Goal: Task Accomplishment & Management: Use online tool/utility

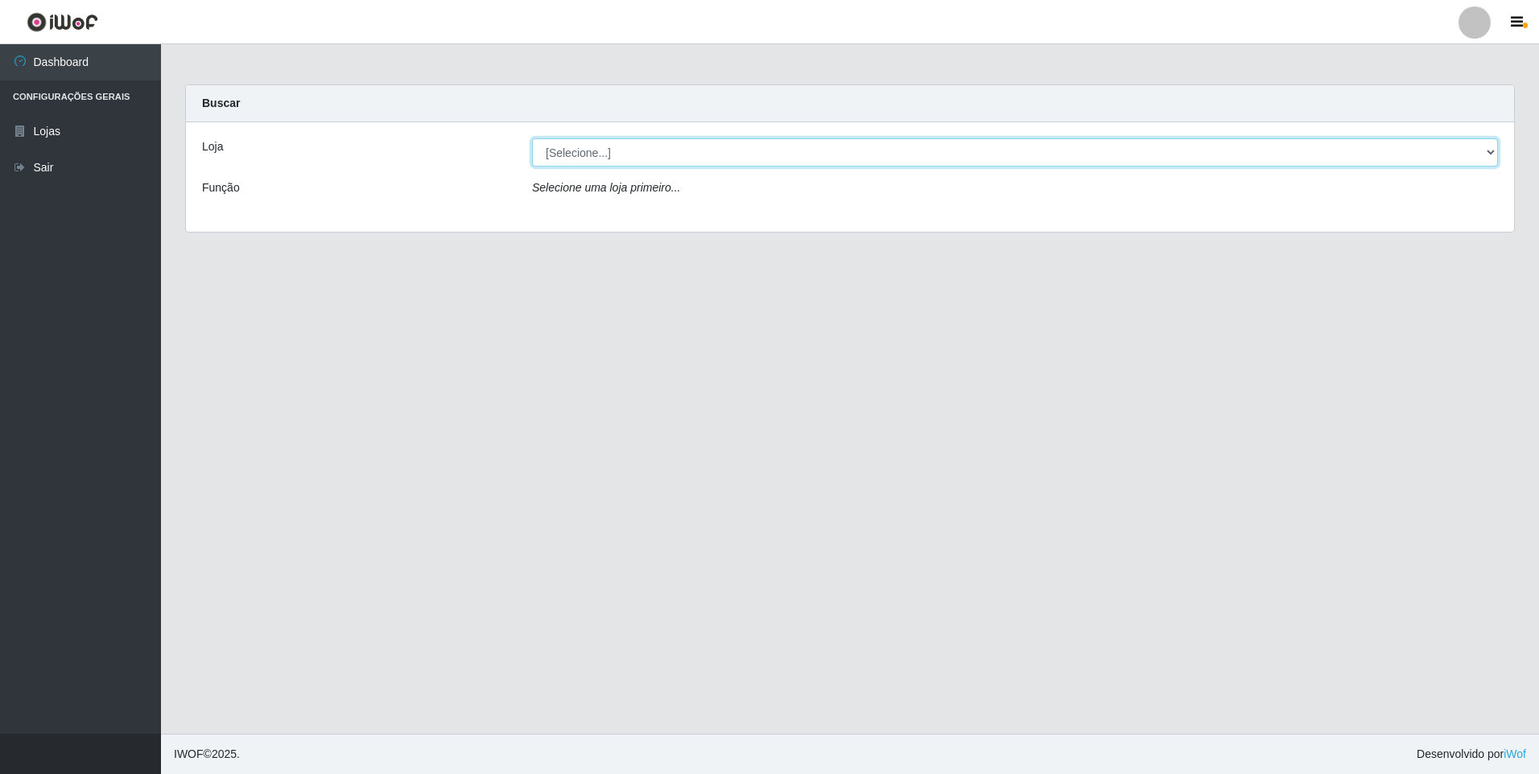
click at [644, 155] on select "[Selecione...] Atacado Vem - [STREET_ADDRESS]" at bounding box center [1015, 152] width 966 height 28
select select "461"
click at [532, 138] on select "[Selecione...] Atacado Vem - [STREET_ADDRESS]" at bounding box center [1015, 152] width 966 height 28
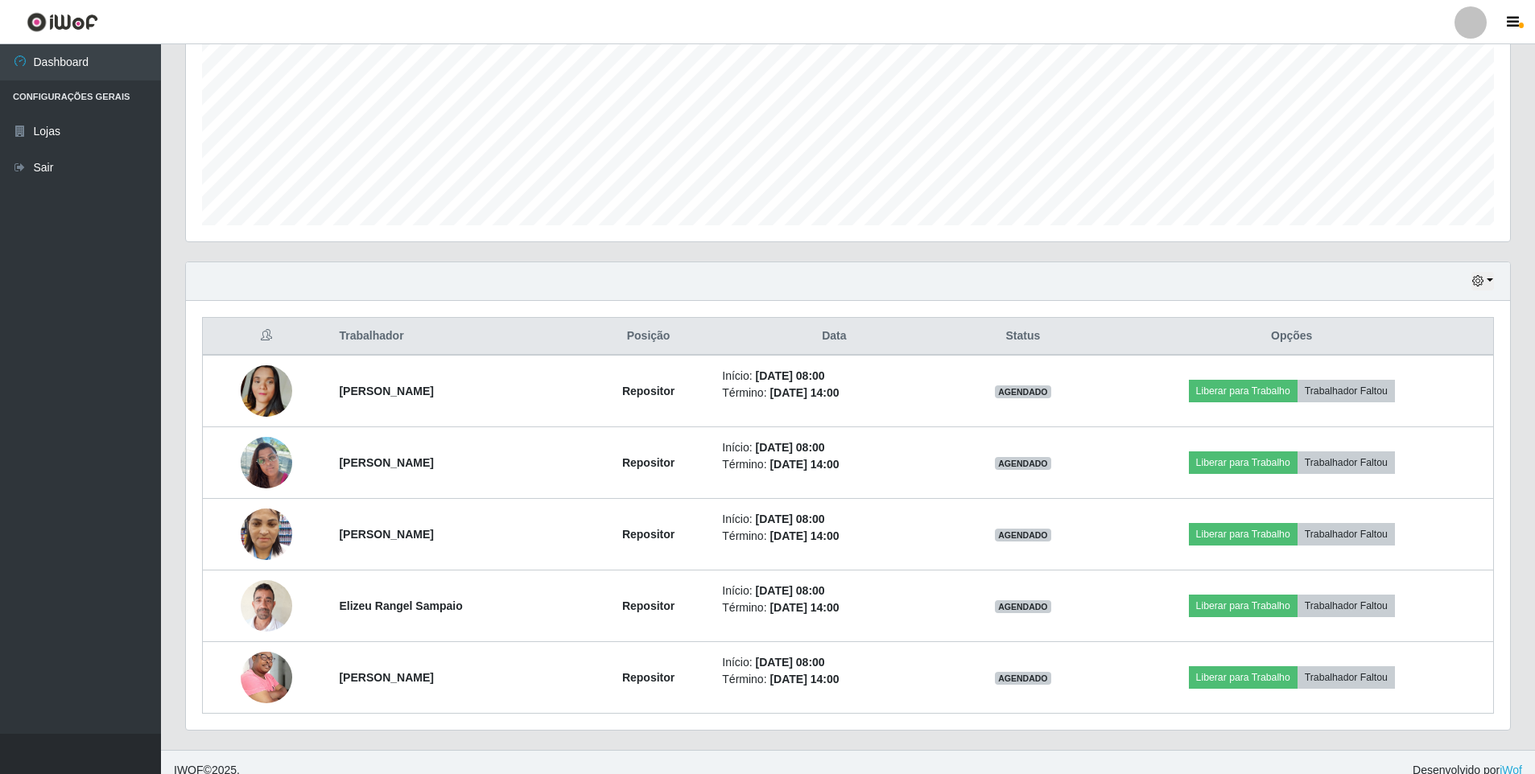
scroll to position [366, 0]
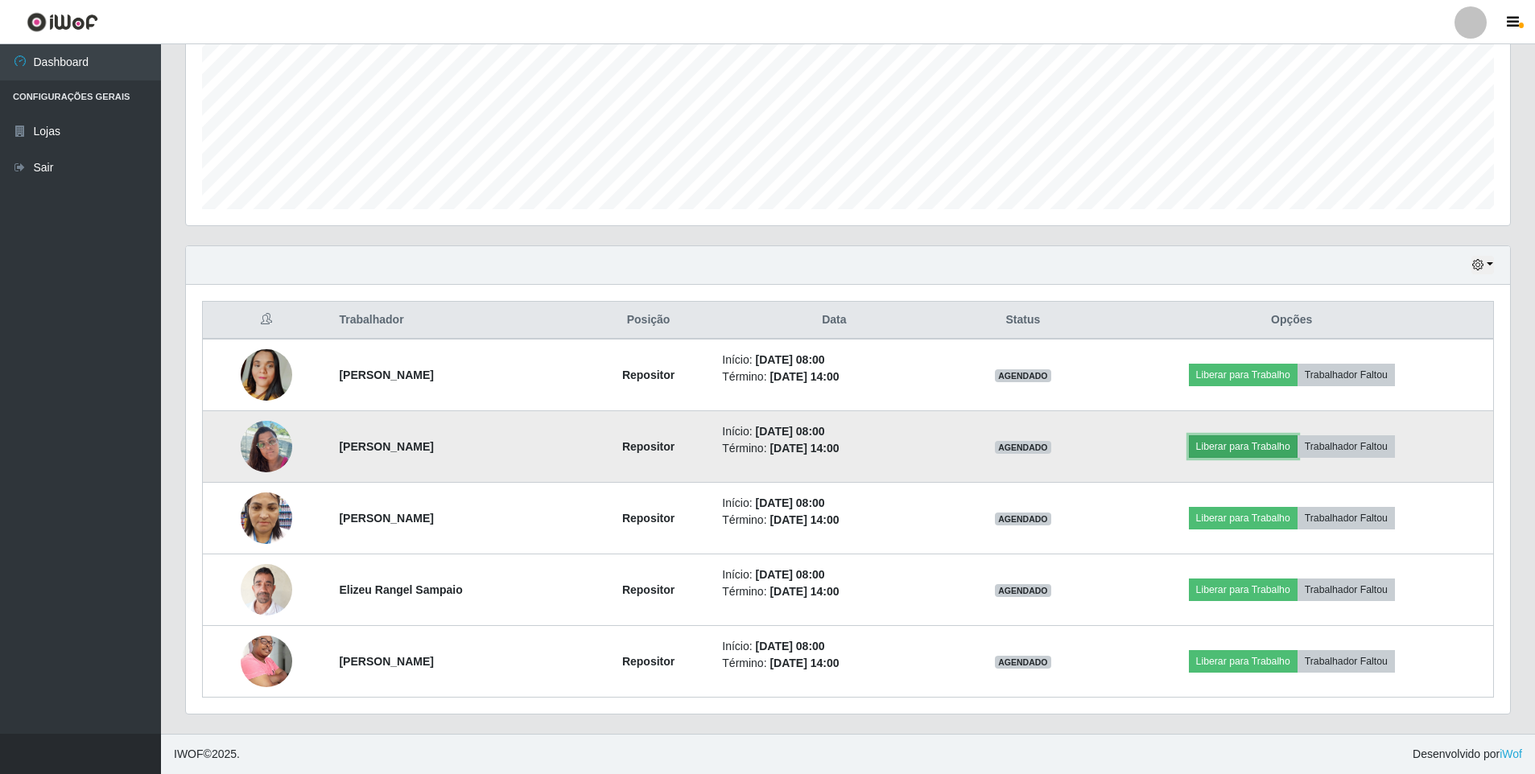
click at [1247, 442] on button "Liberar para Trabalho" at bounding box center [1243, 446] width 109 height 23
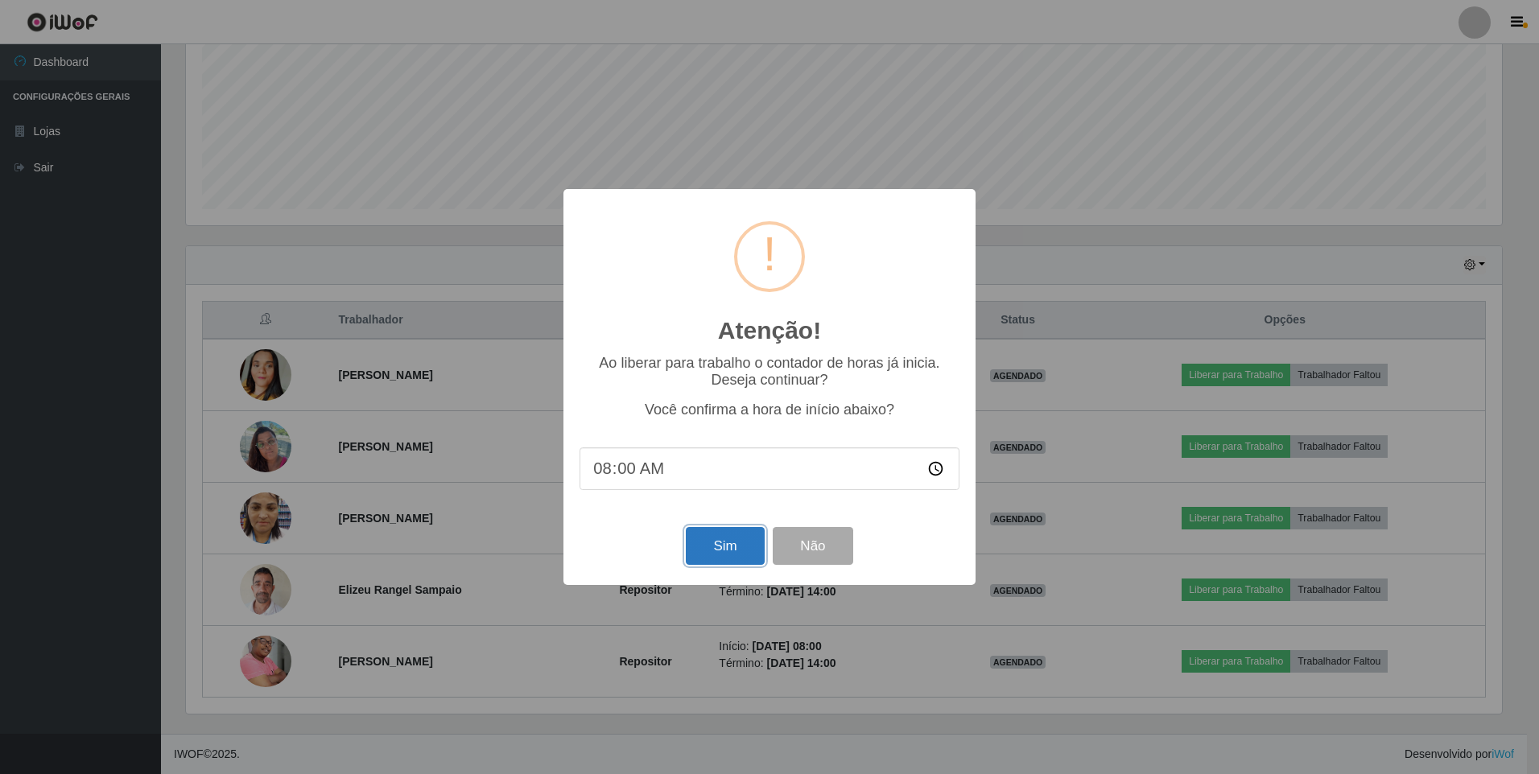
click at [721, 557] on button "Sim" at bounding box center [725, 546] width 78 height 38
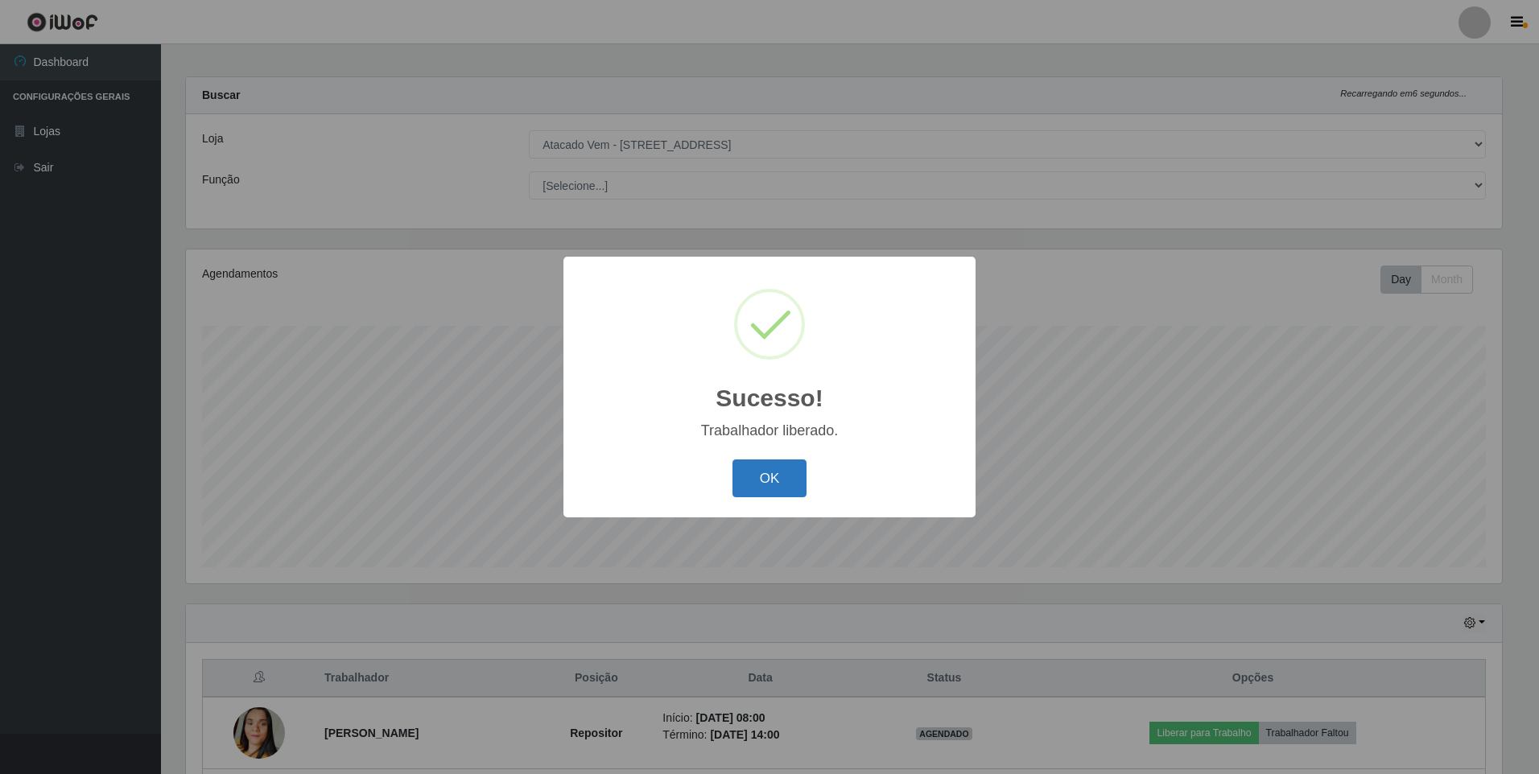
click at [774, 476] on button "OK" at bounding box center [769, 478] width 75 height 38
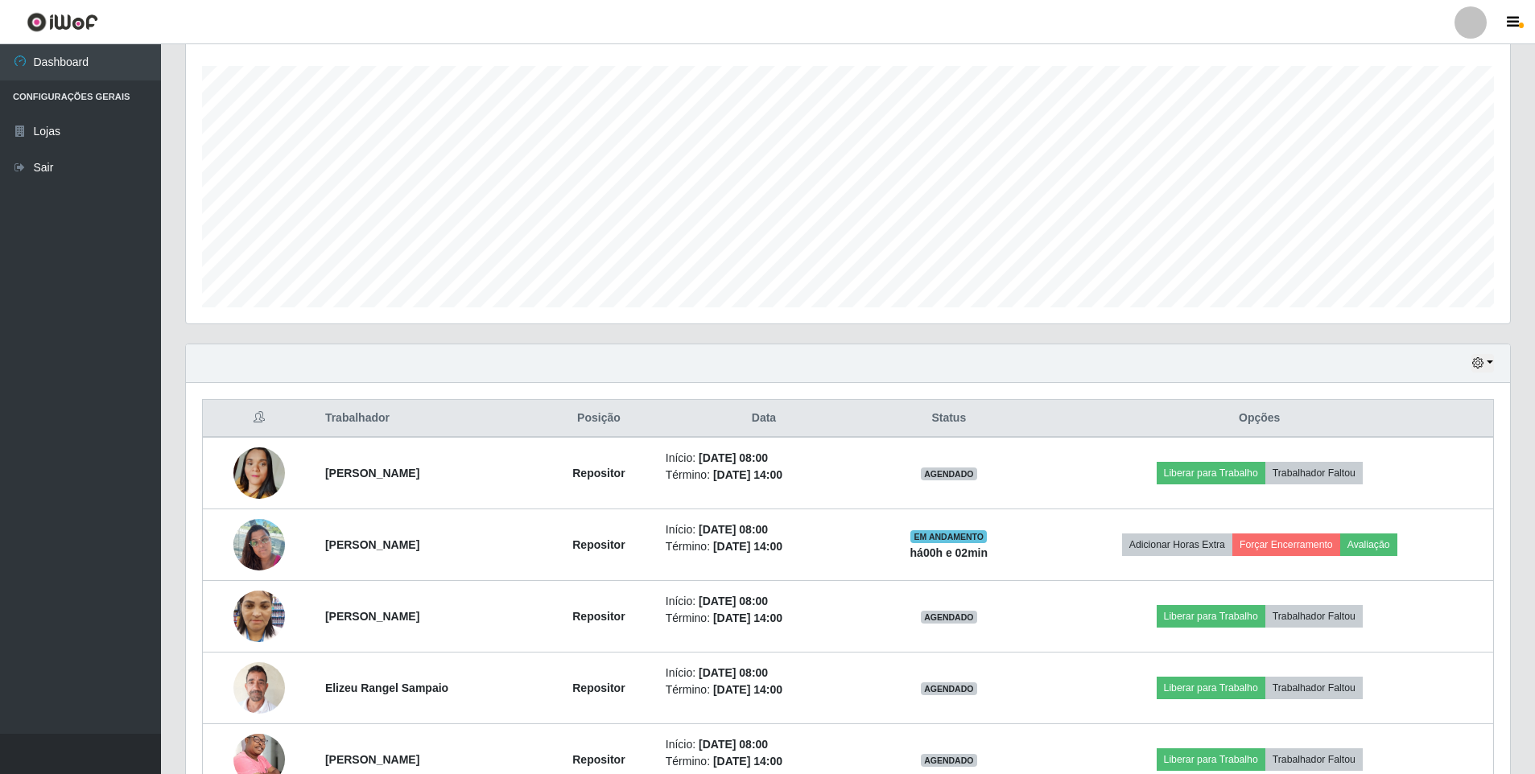
scroll to position [330, 0]
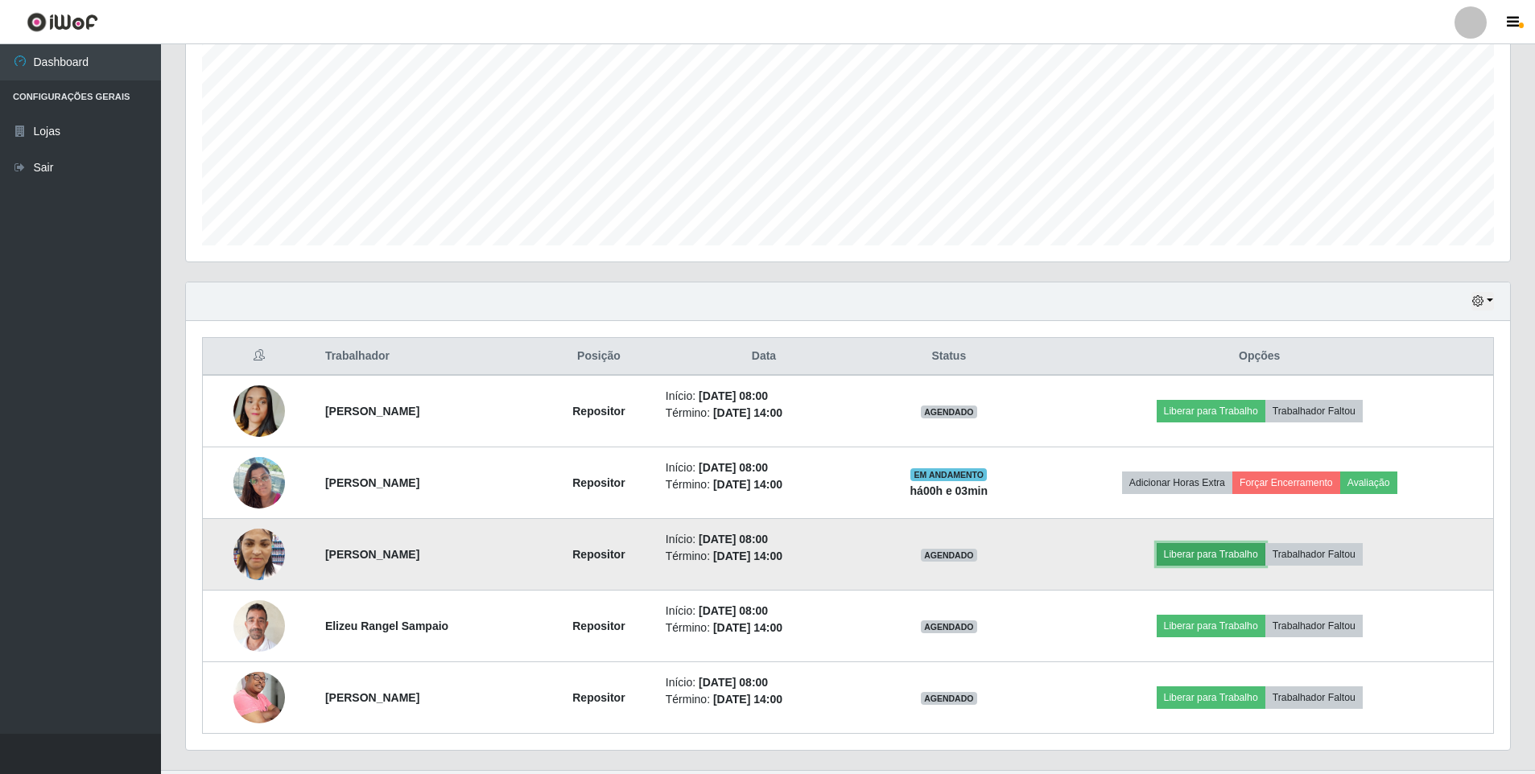
click at [1227, 556] on button "Liberar para Trabalho" at bounding box center [1210, 554] width 109 height 23
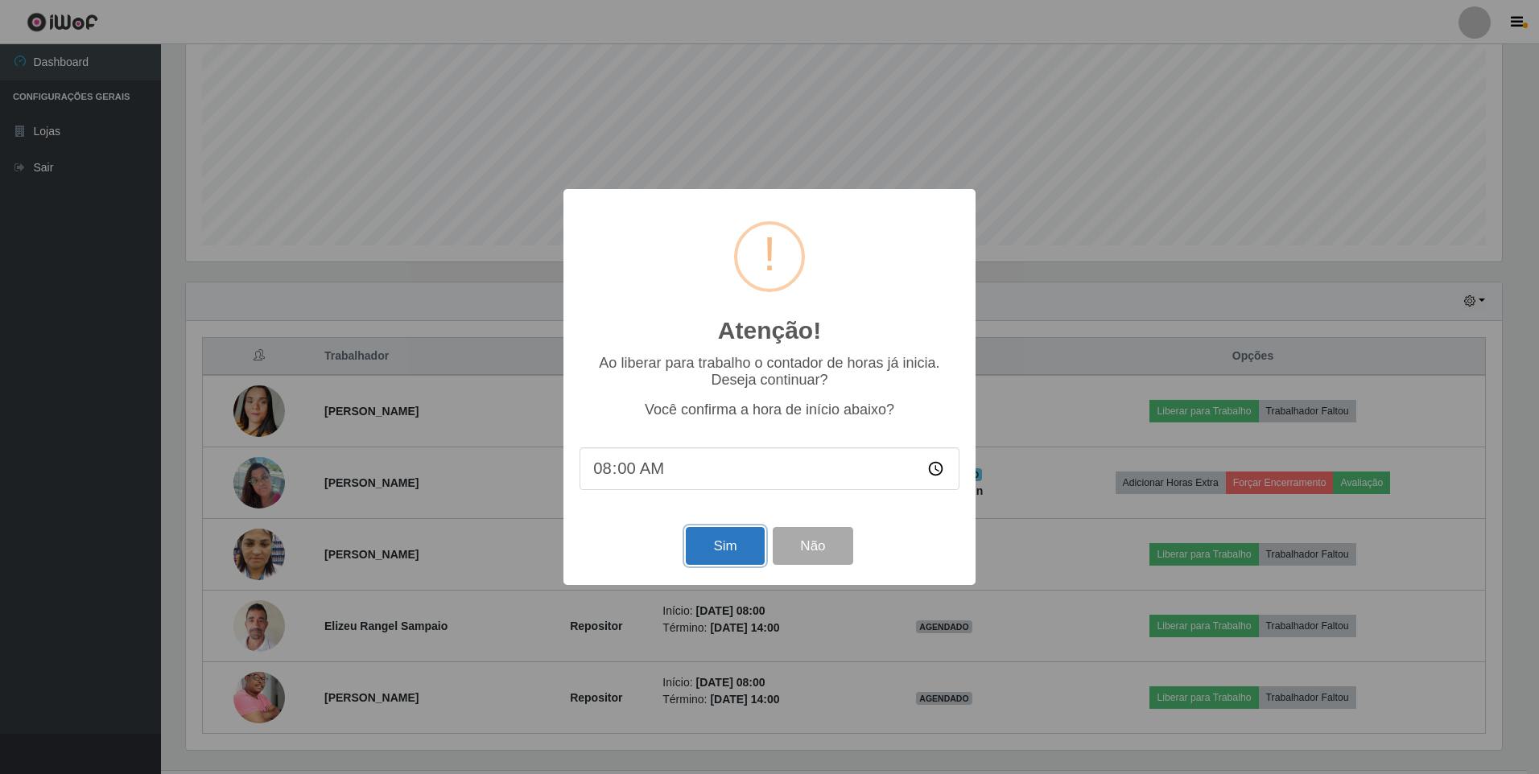
click at [724, 553] on button "Sim" at bounding box center [725, 546] width 78 height 38
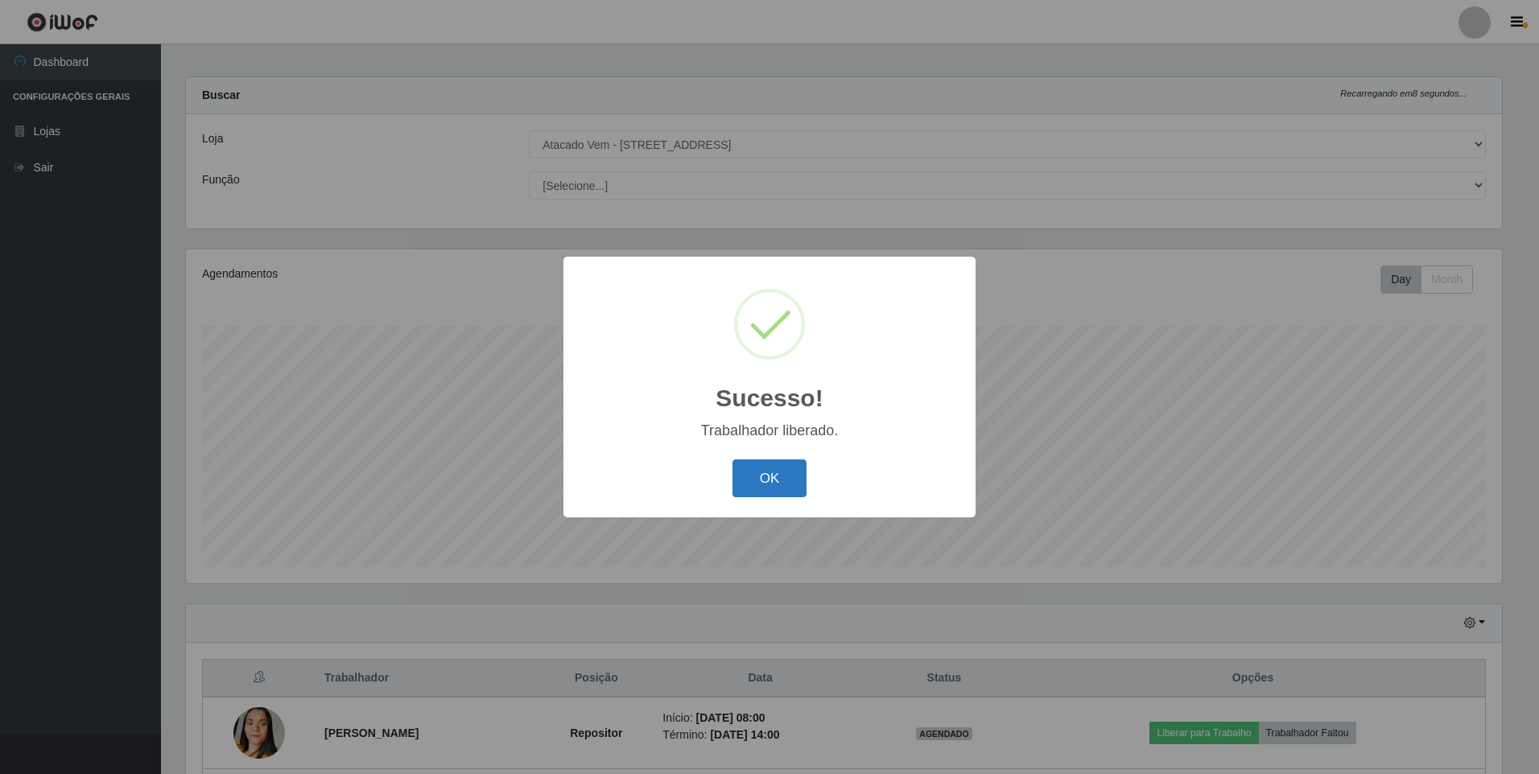
click at [752, 483] on button "OK" at bounding box center [769, 478] width 75 height 38
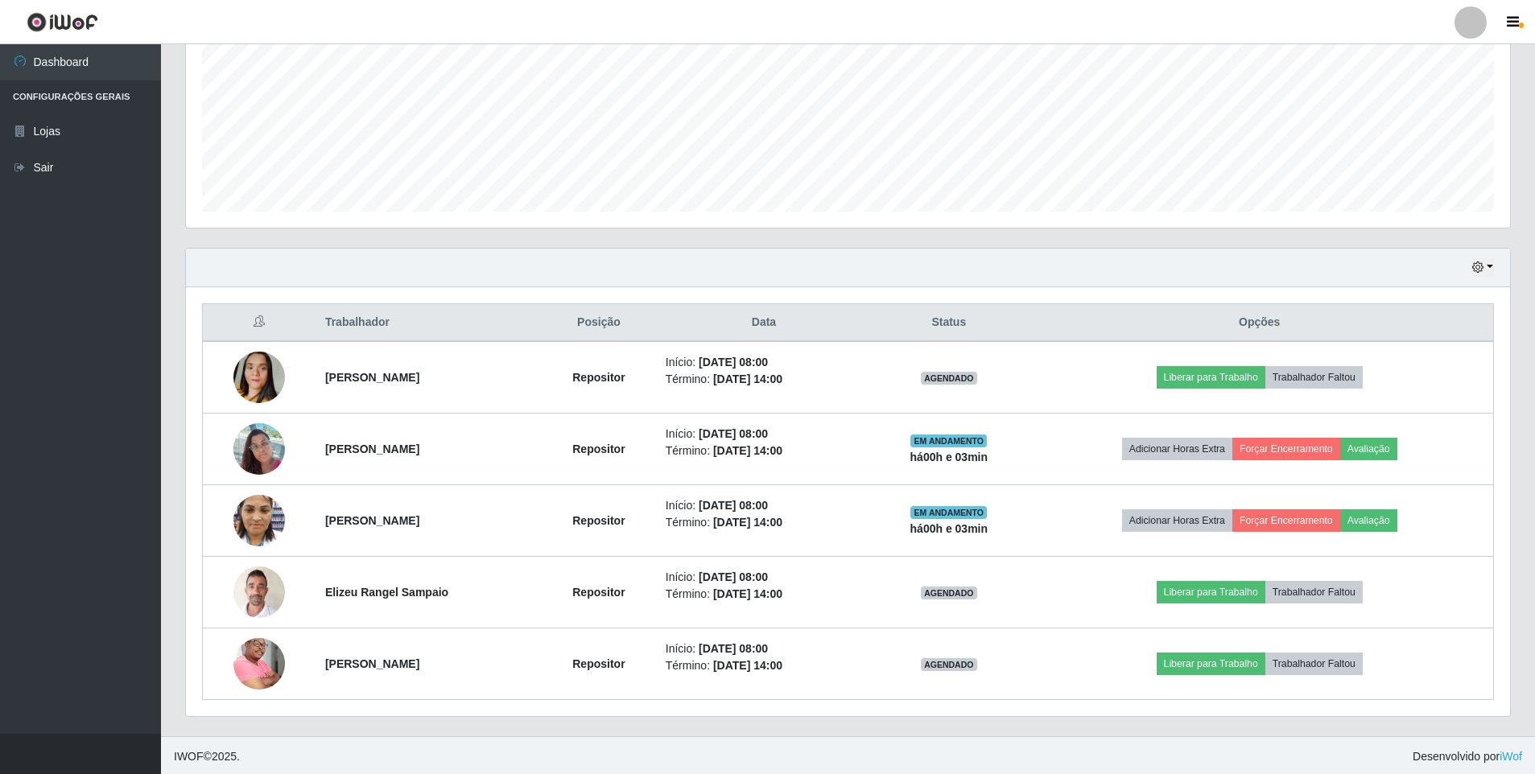
scroll to position [366, 0]
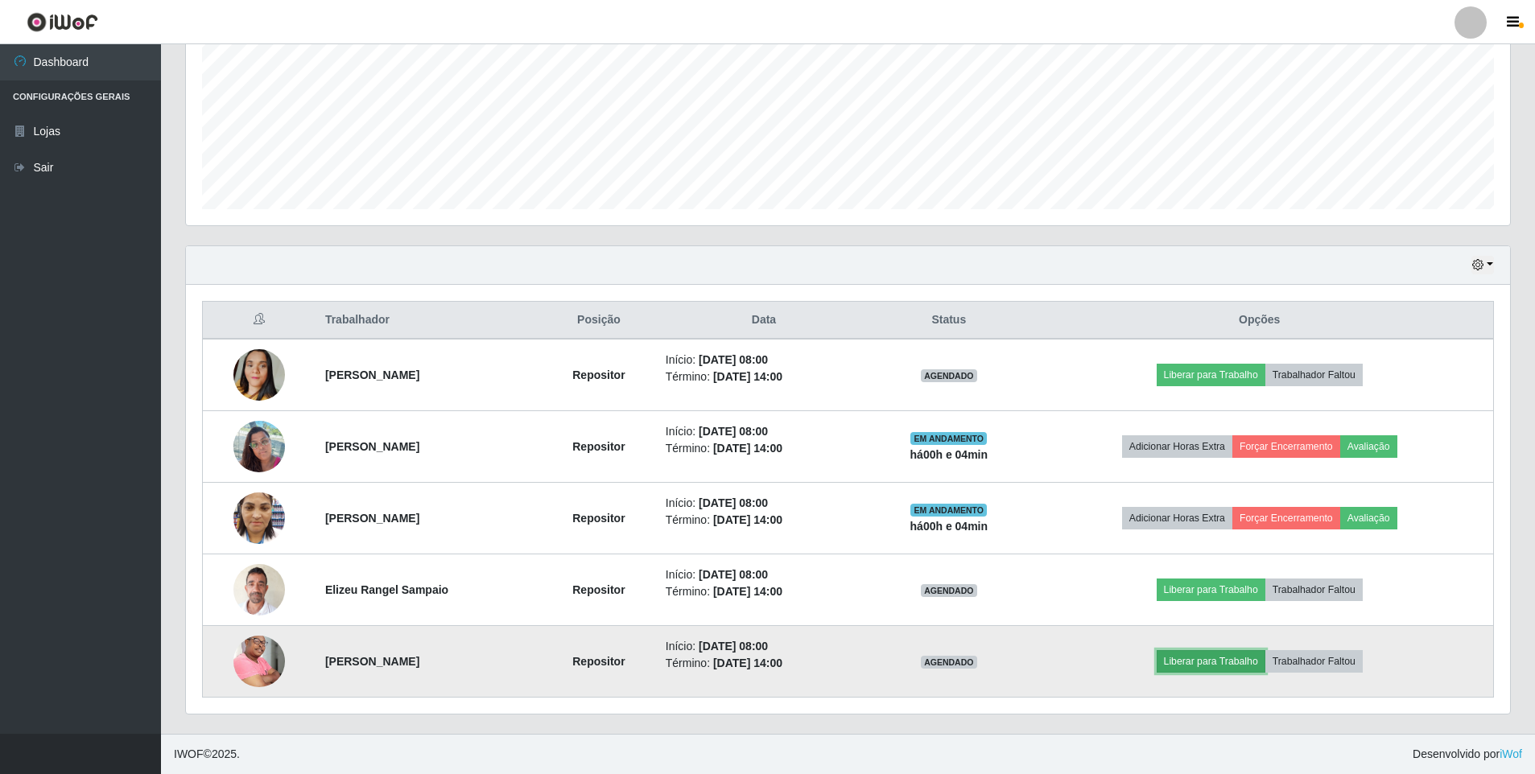
click at [1191, 657] on button "Liberar para Trabalho" at bounding box center [1210, 661] width 109 height 23
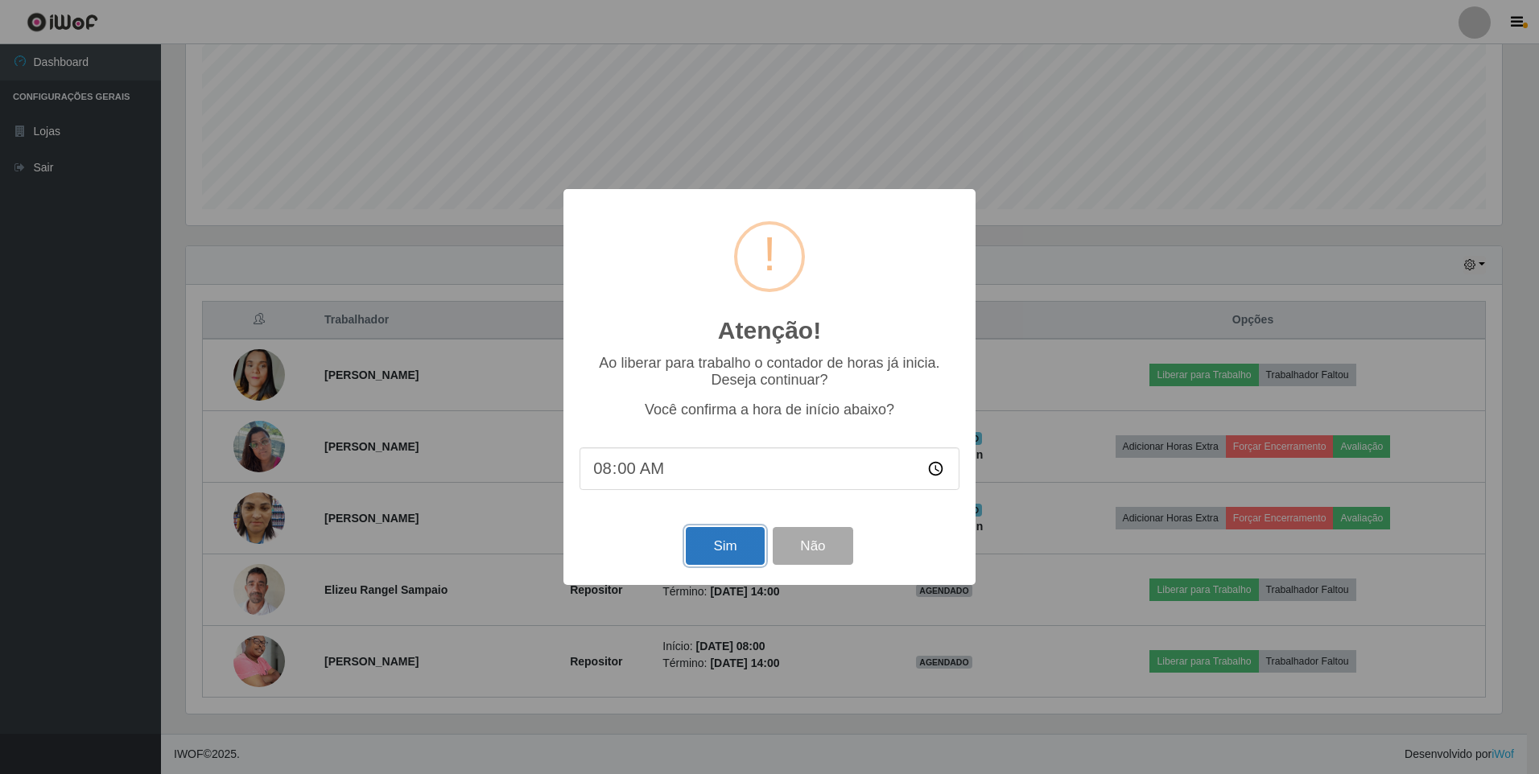
click at [729, 538] on button "Sim" at bounding box center [725, 546] width 78 height 38
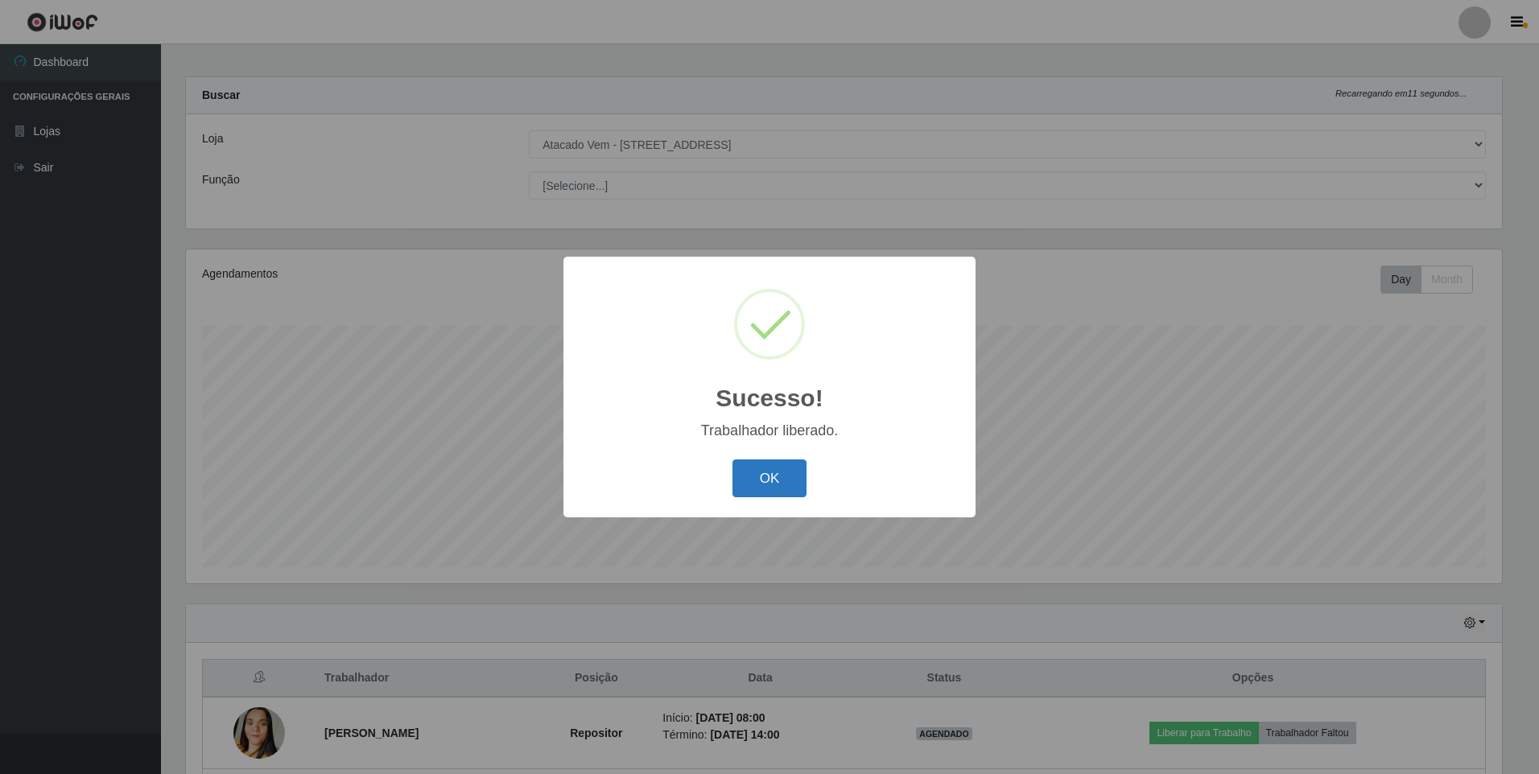
drag, startPoint x: 769, startPoint y: 479, endPoint x: 756, endPoint y: 479, distance: 13.7
click at [769, 475] on button "OK" at bounding box center [769, 478] width 75 height 38
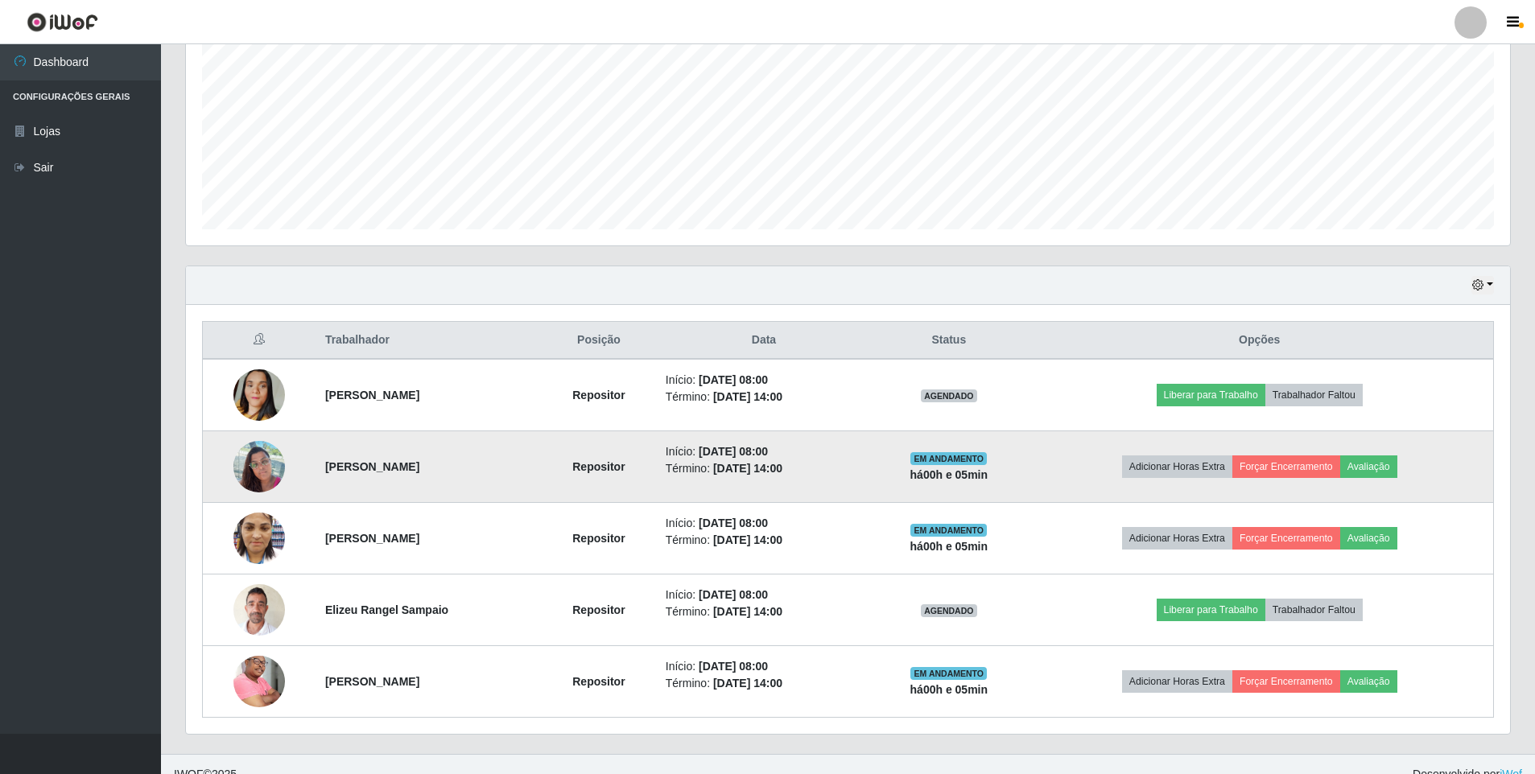
scroll to position [366, 0]
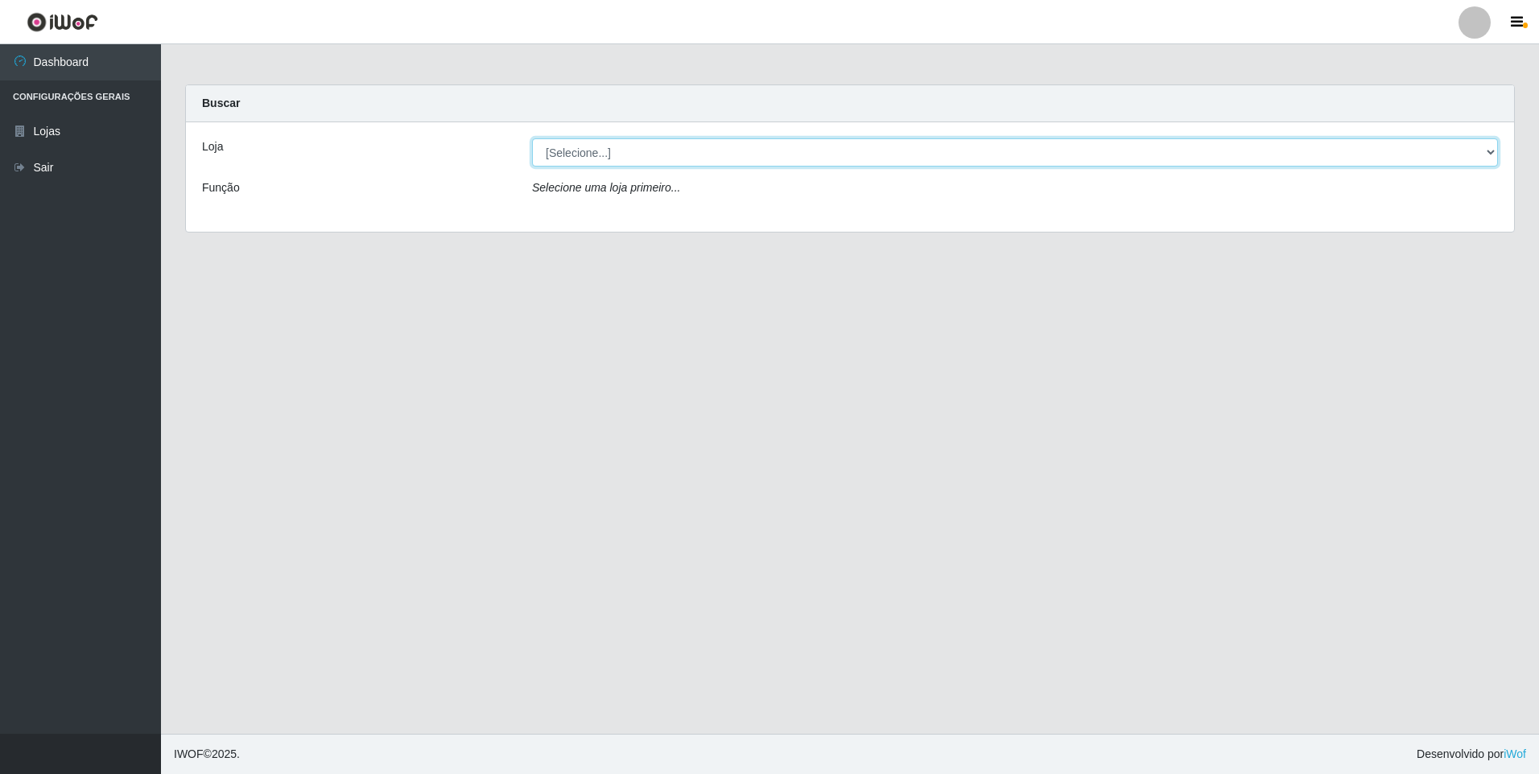
click at [684, 150] on select "[Selecione...] Atacado Vem - [STREET_ADDRESS]" at bounding box center [1015, 152] width 966 height 28
select select "461"
click at [532, 138] on select "[Selecione...] Atacado Vem - [STREET_ADDRESS]" at bounding box center [1015, 152] width 966 height 28
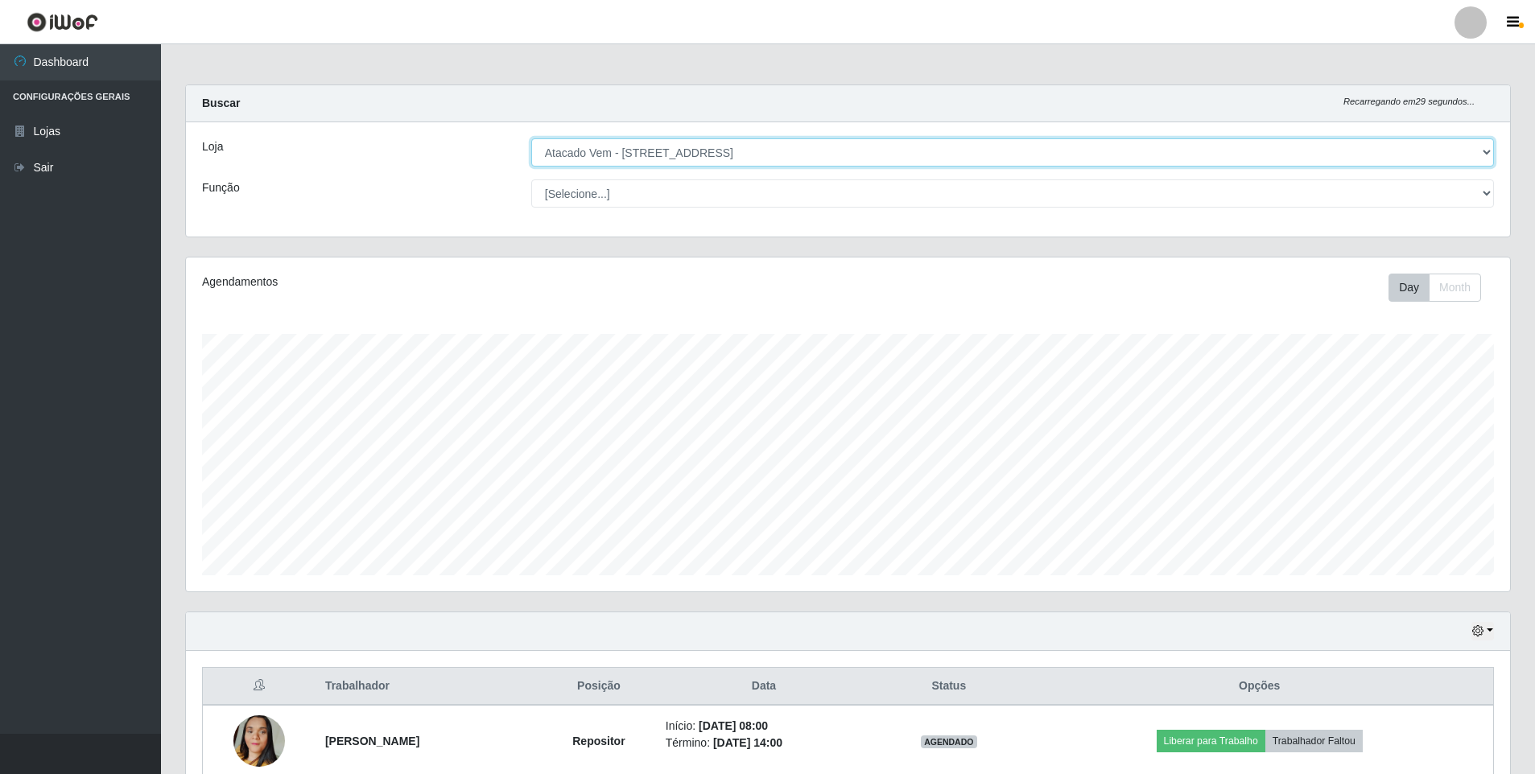
scroll to position [334, 1324]
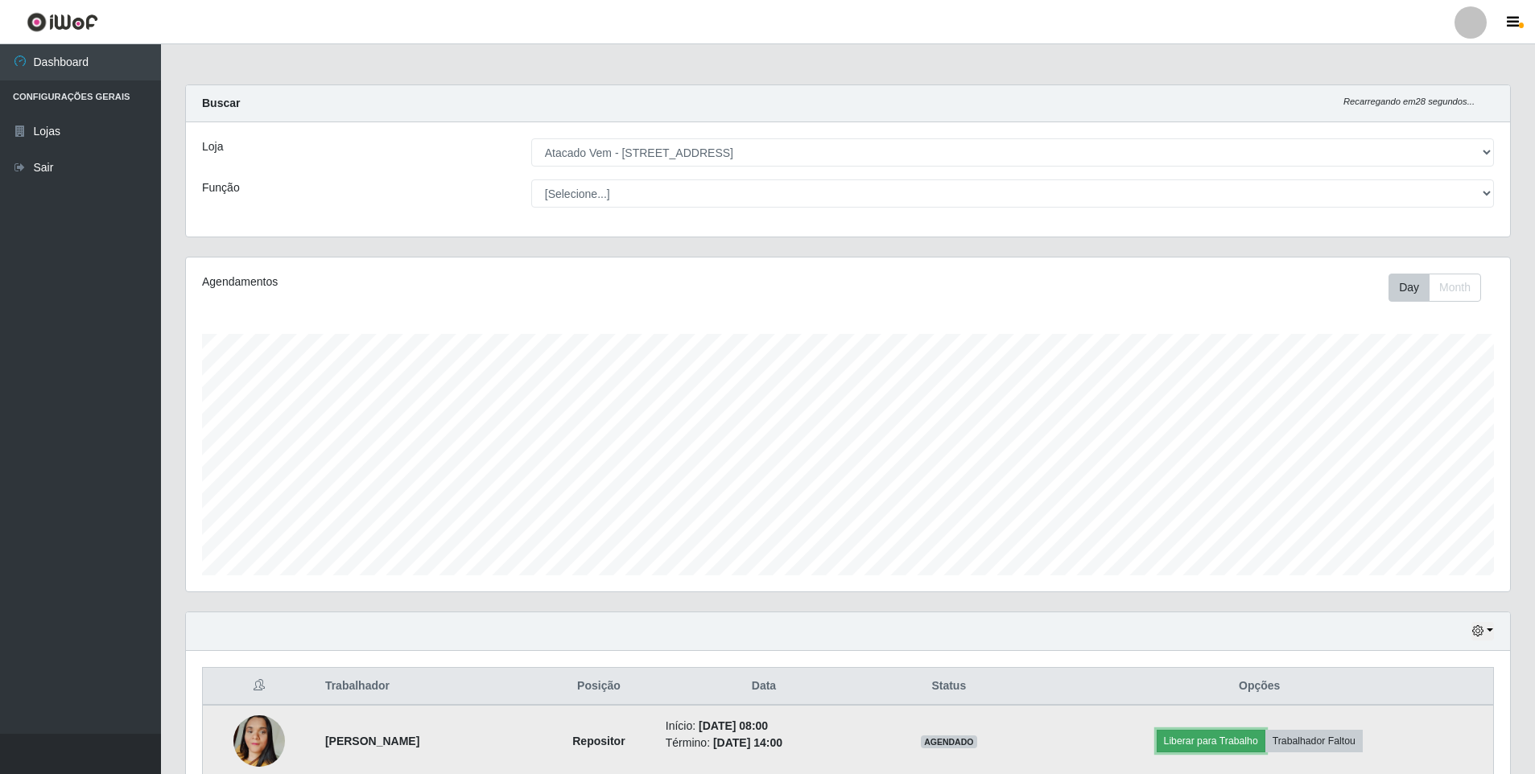
click at [1209, 742] on button "Liberar para Trabalho" at bounding box center [1210, 741] width 109 height 23
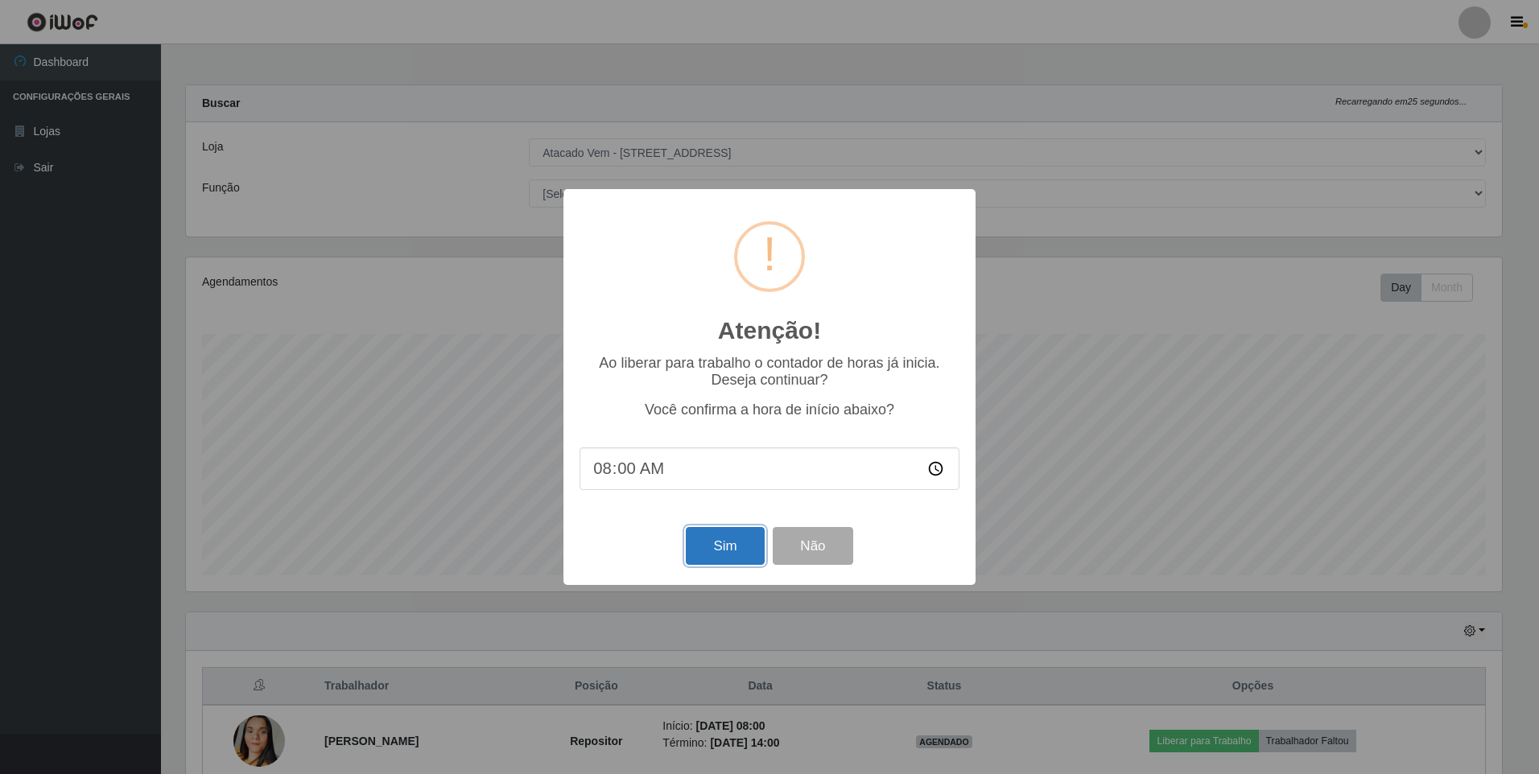
click at [726, 546] on button "Sim" at bounding box center [725, 546] width 78 height 38
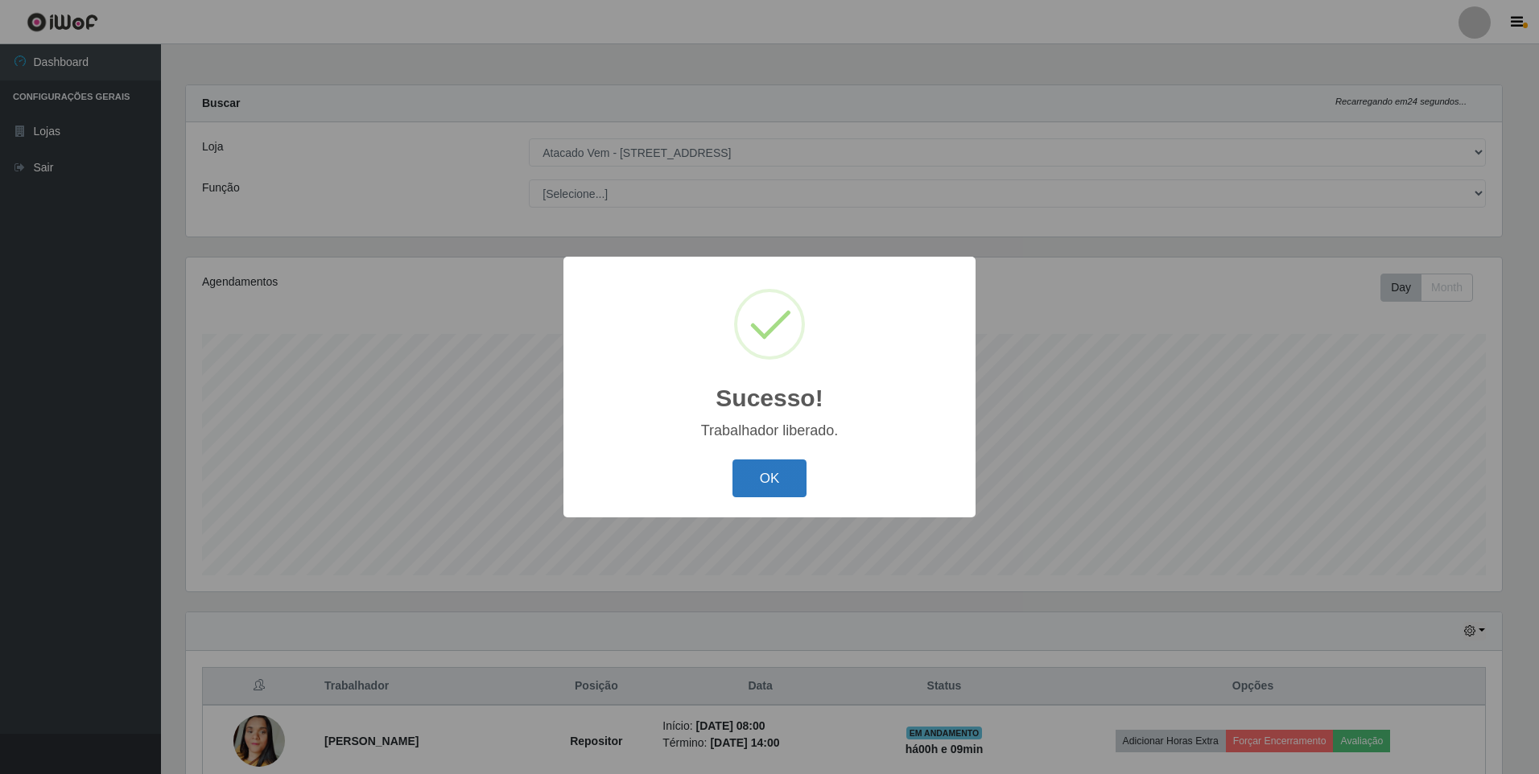
click at [794, 480] on button "OK" at bounding box center [769, 478] width 75 height 38
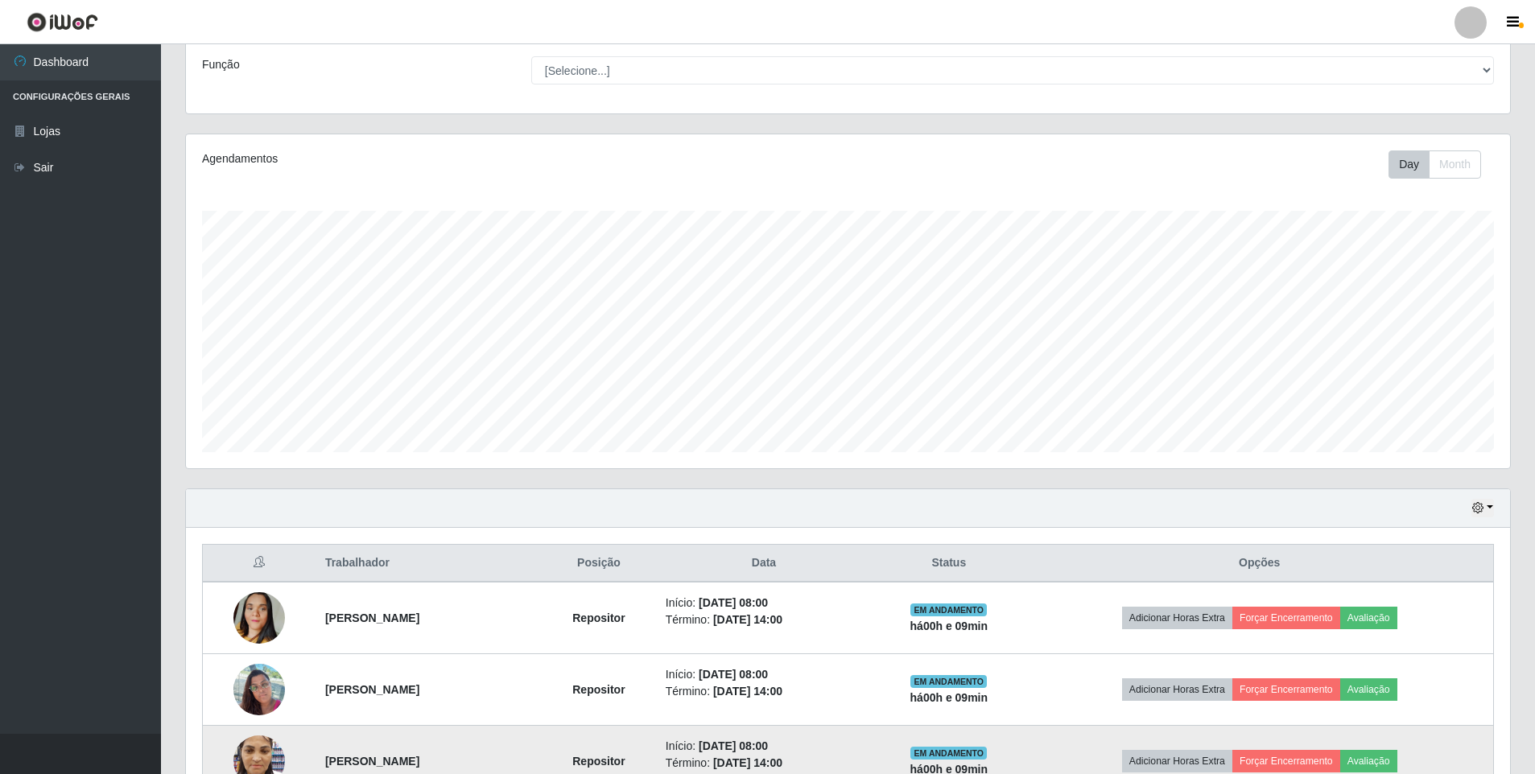
scroll to position [0, 0]
